Goal: Contribute content: Add original content to the website for others to see

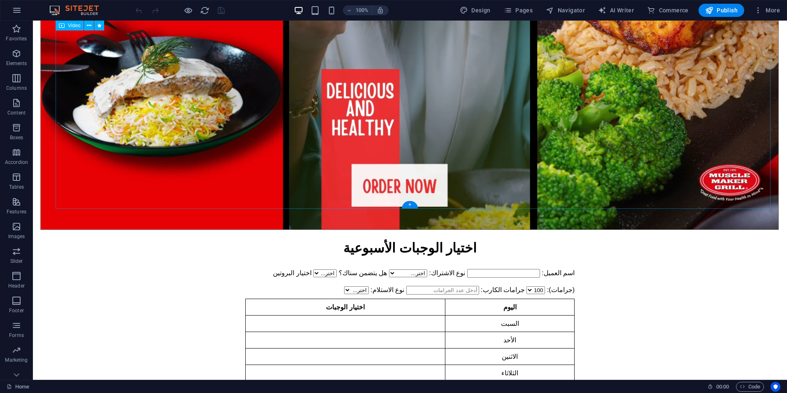
scroll to position [288, 0]
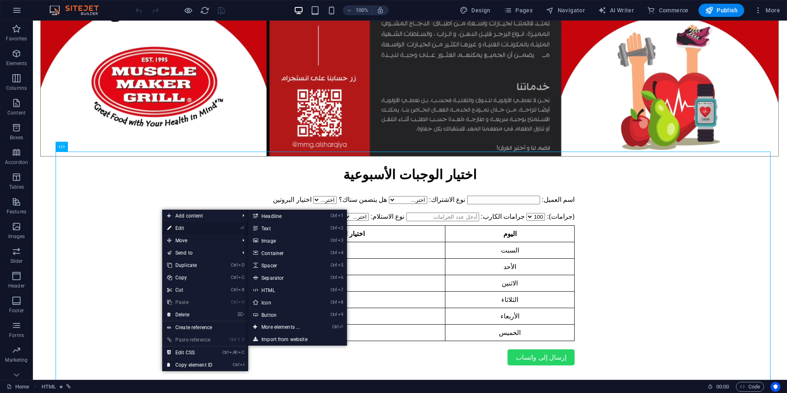
click at [188, 226] on link "⏎ Edit" at bounding box center [189, 228] width 55 height 12
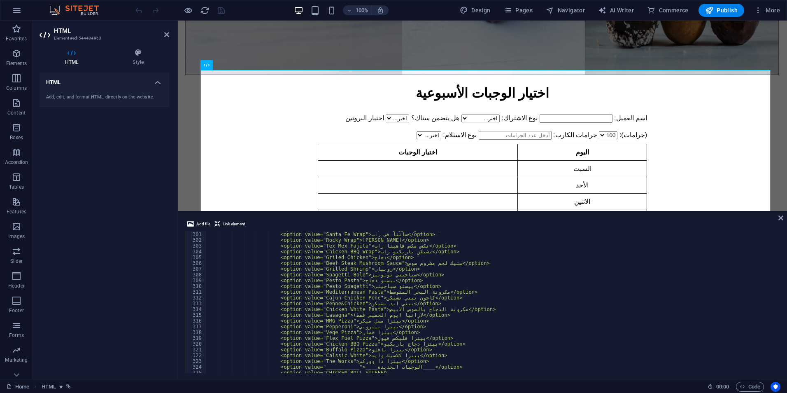
scroll to position [1793, 0]
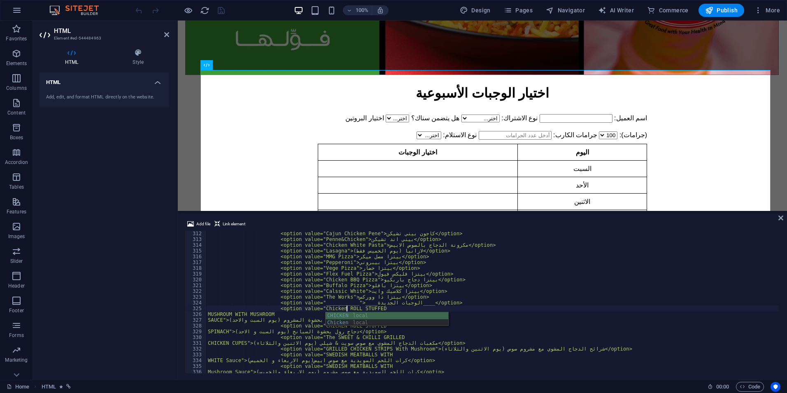
scroll to position [0, 11]
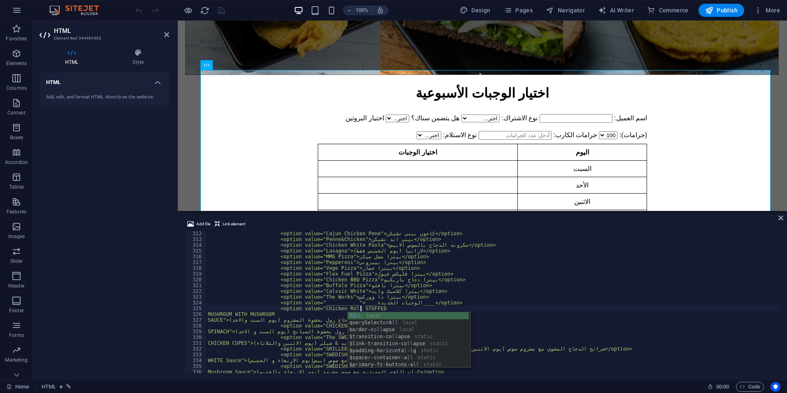
scroll to position [0, 12]
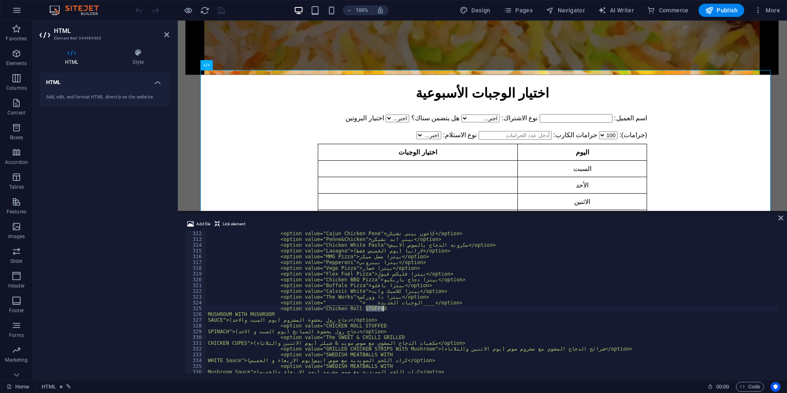
drag, startPoint x: 365, startPoint y: 307, endPoint x: 382, endPoint y: 308, distance: 16.5
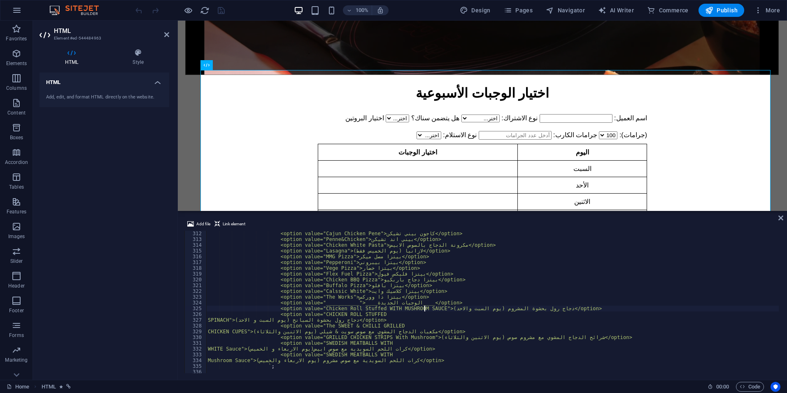
scroll to position [0, 14]
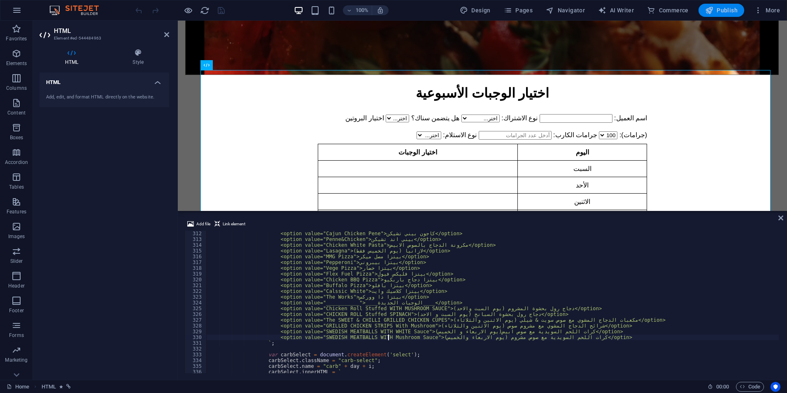
type textarea "<option value="SWEDISH MEATBALLS WITH Mushroom Sauce">كرات اللحم السويدية مع صو…"
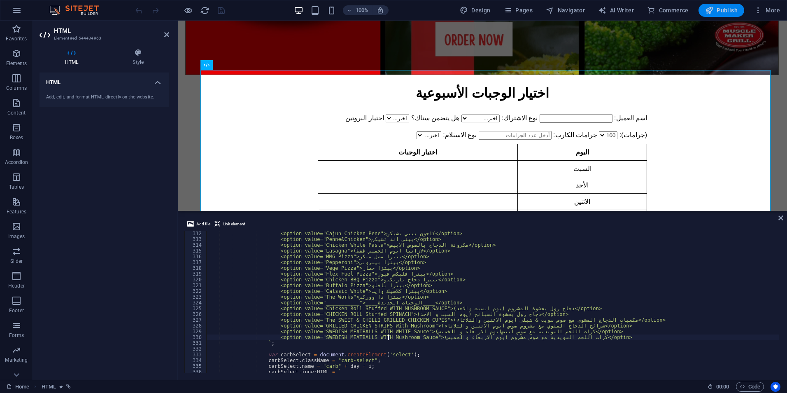
click at [732, 11] on span "Publish" at bounding box center [721, 10] width 33 height 8
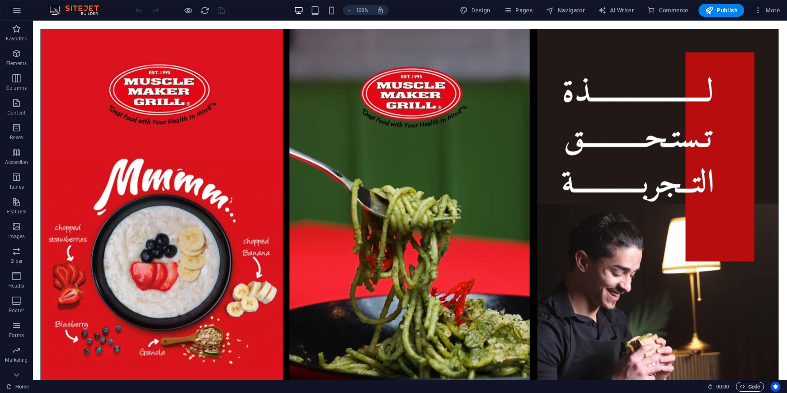
click at [746, 386] on span "Code" at bounding box center [750, 387] width 21 height 10
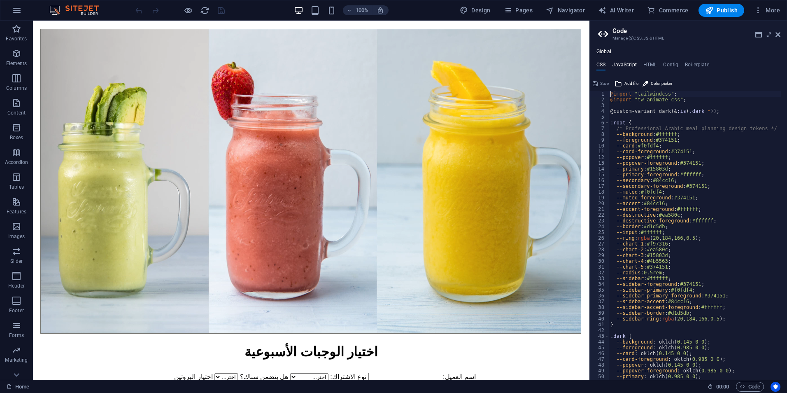
click at [633, 65] on h4 "JavaScript" at bounding box center [624, 66] width 24 height 9
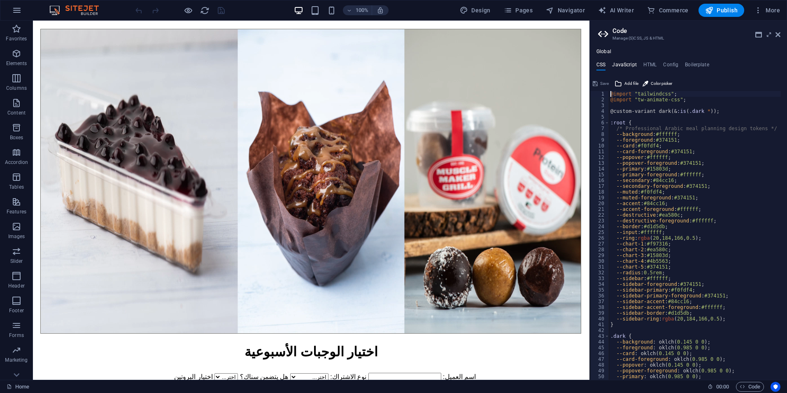
type textarea ""use client""
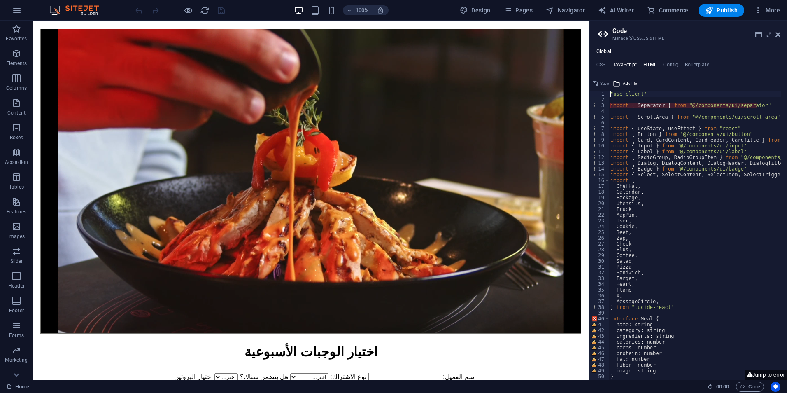
click at [651, 68] on h4 "HTML" at bounding box center [651, 66] width 14 height 9
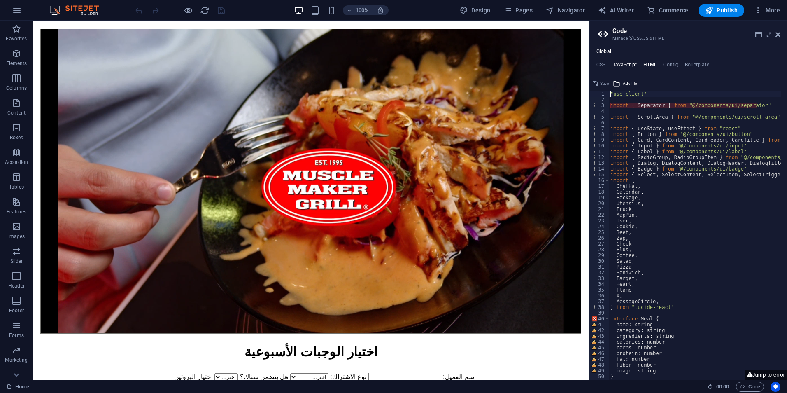
type textarea "{{content}}"
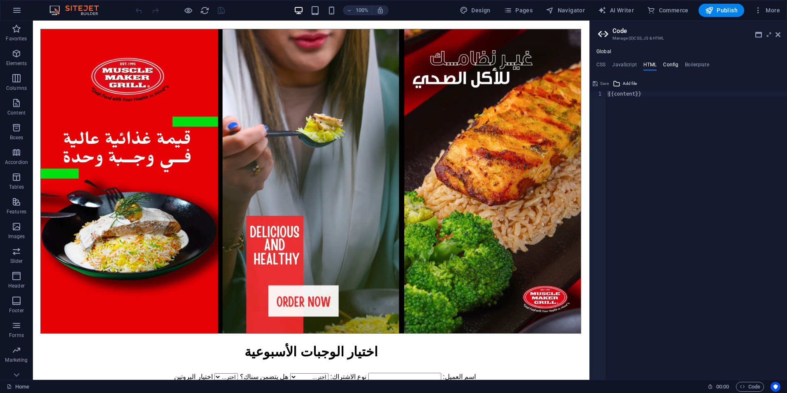
click at [671, 68] on h4 "Config" at bounding box center [670, 66] width 15 height 9
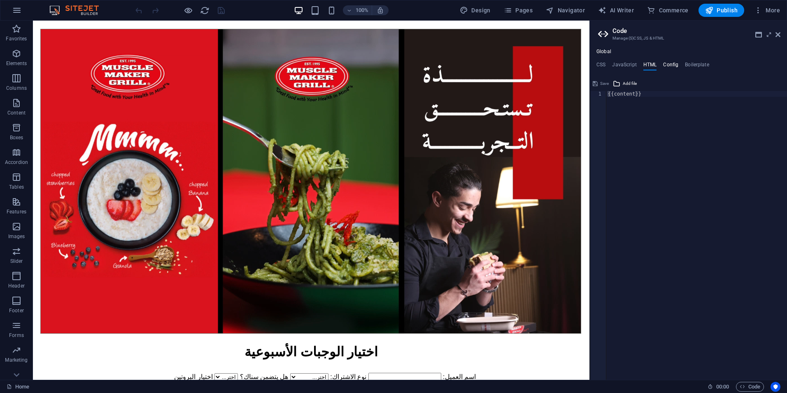
type textarea "$color-background: #fdf7ed;"
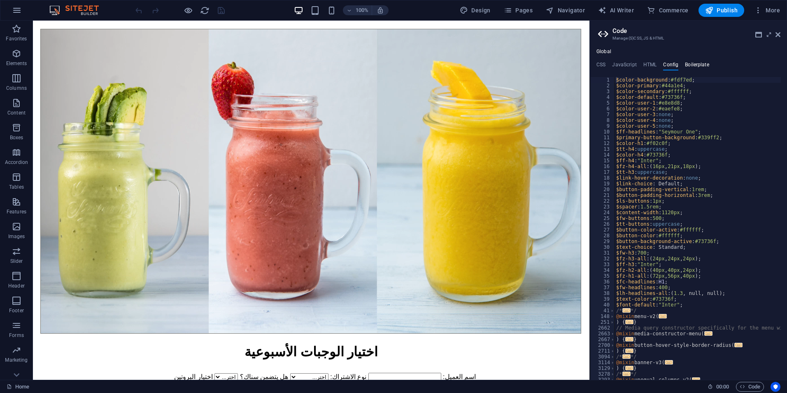
click at [694, 67] on h4 "Boilerplate" at bounding box center [697, 66] width 24 height 9
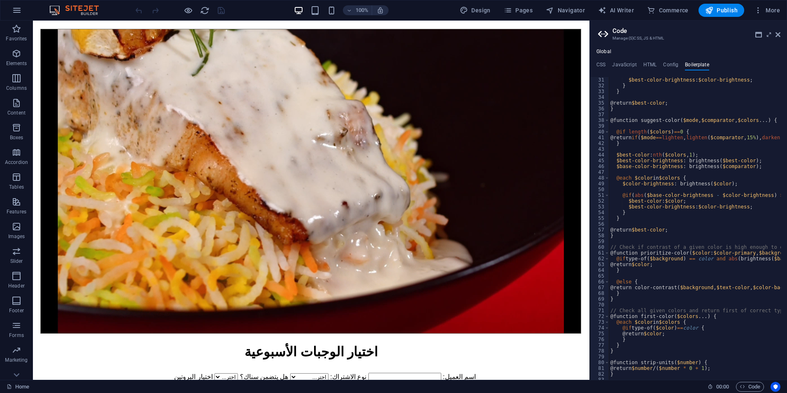
scroll to position [97, 0]
